Goal: Task Accomplishment & Management: Manage account settings

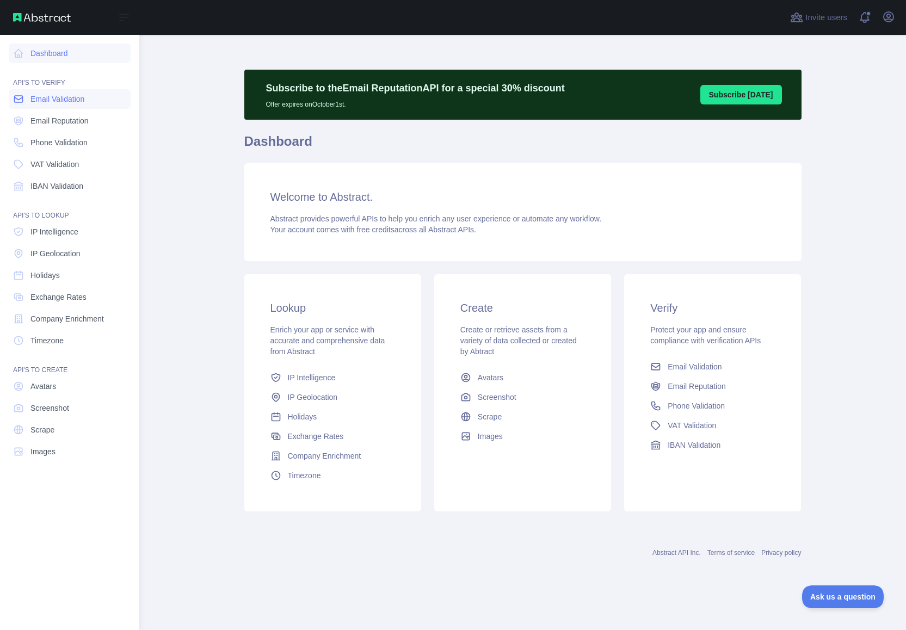
click at [21, 101] on icon at bounding box center [18, 99] width 11 height 11
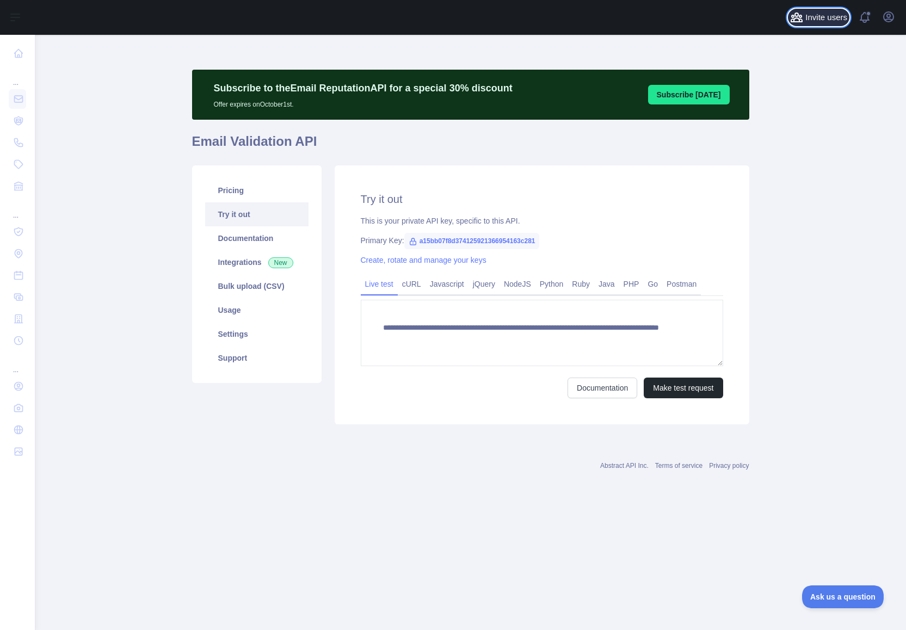
click at [818, 21] on span "Invite users" at bounding box center [826, 17] width 42 height 13
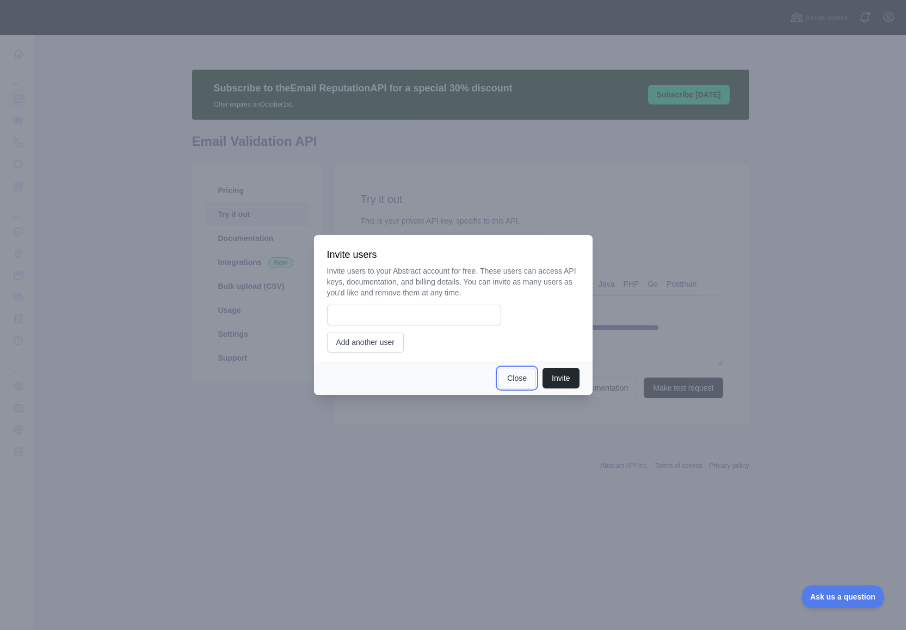
click at [511, 382] on button "Close" at bounding box center [517, 378] width 38 height 21
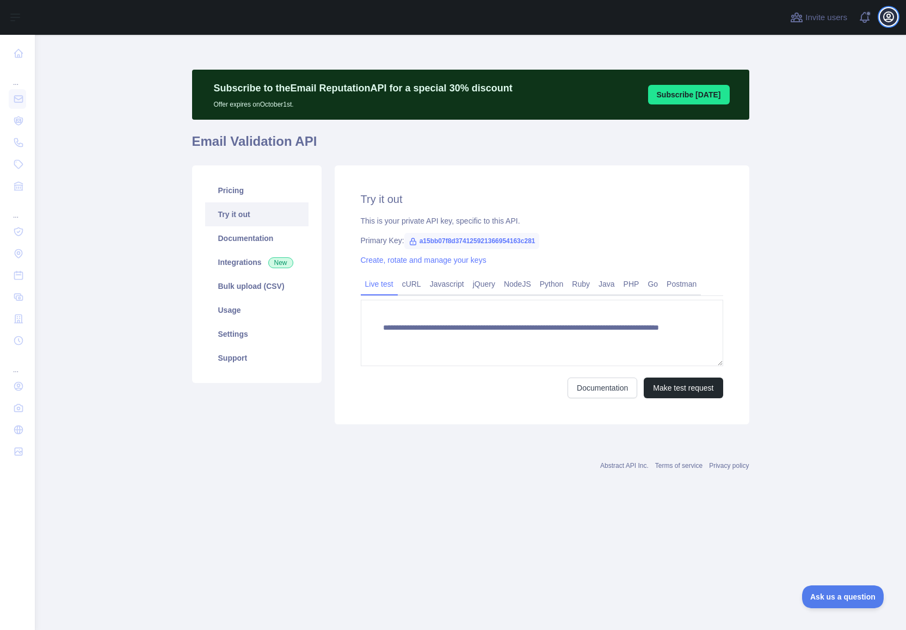
click at [883, 17] on icon "button" at bounding box center [888, 17] width 10 height 10
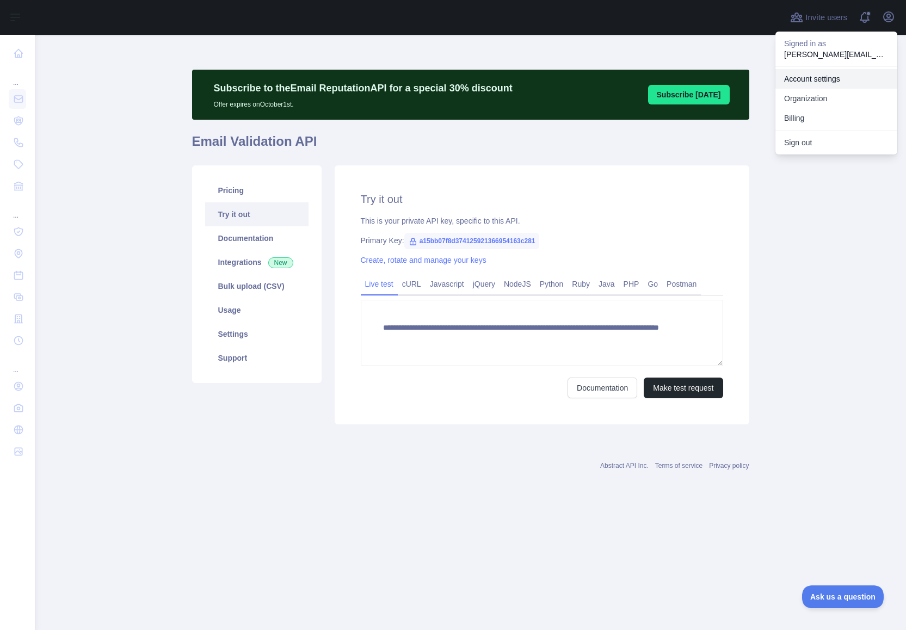
click at [844, 82] on link "Account settings" at bounding box center [836, 79] width 122 height 20
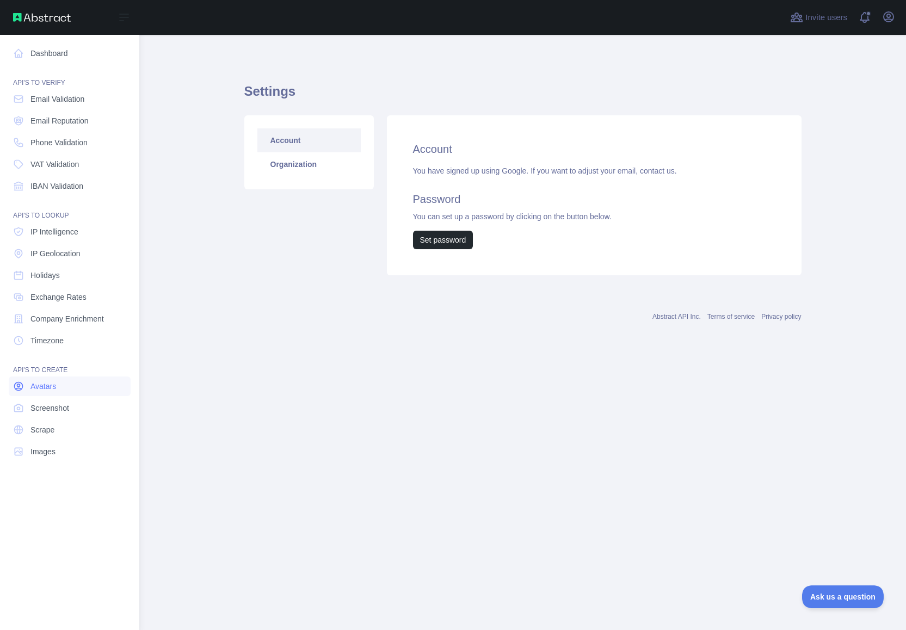
click at [21, 384] on icon at bounding box center [18, 386] width 11 height 11
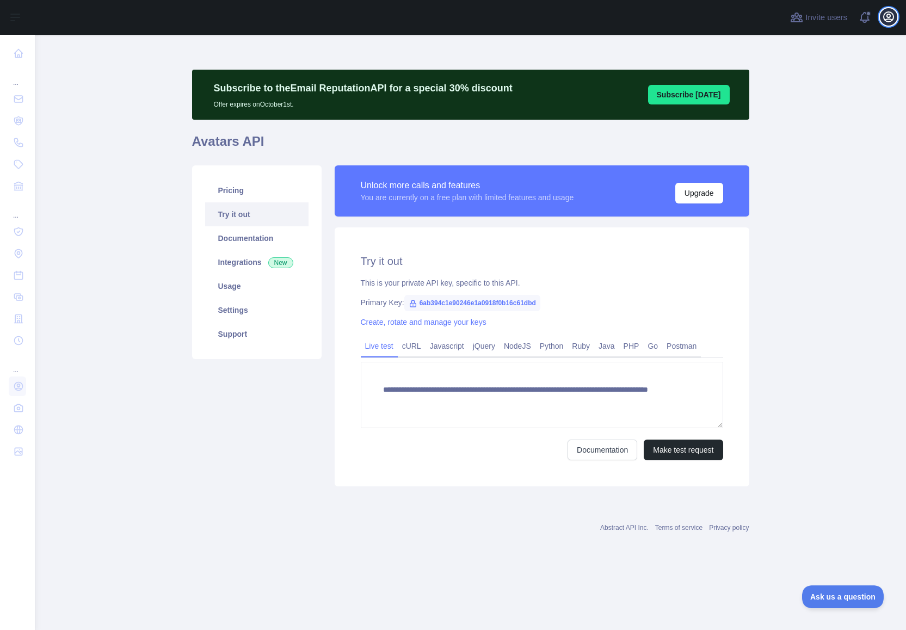
click at [886, 20] on icon "button" at bounding box center [888, 16] width 13 height 13
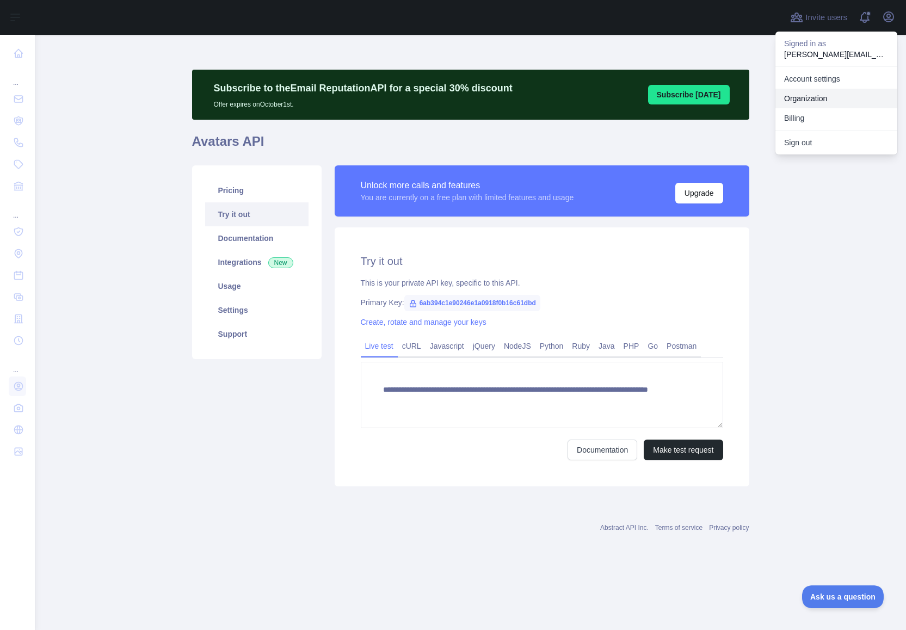
click at [825, 99] on link "Organization" at bounding box center [836, 99] width 122 height 20
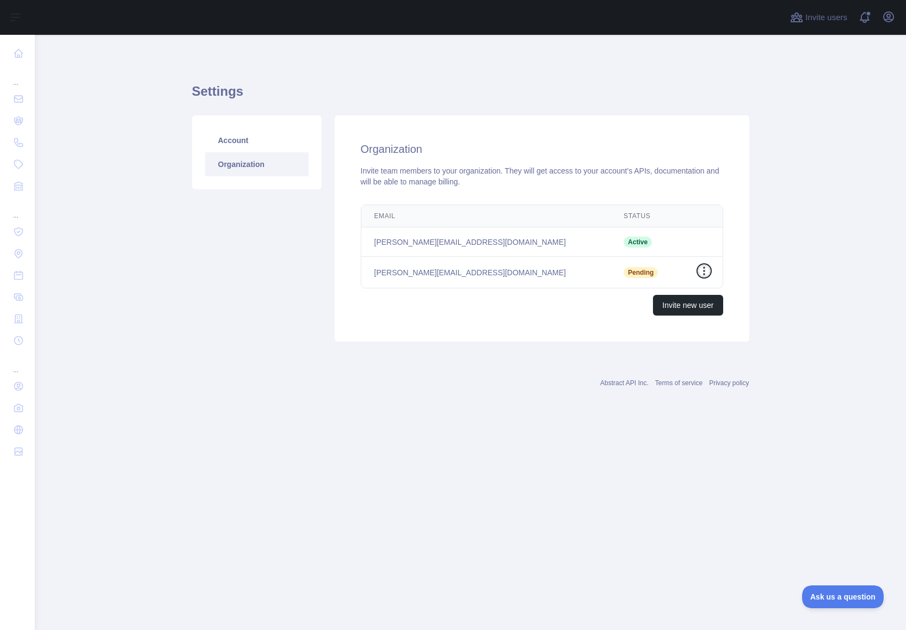
click at [705, 269] on icon "button" at bounding box center [703, 270] width 11 height 11
click at [660, 295] on button "Resend invite" at bounding box center [648, 293] width 122 height 20
